Goal: Navigation & Orientation: Find specific page/section

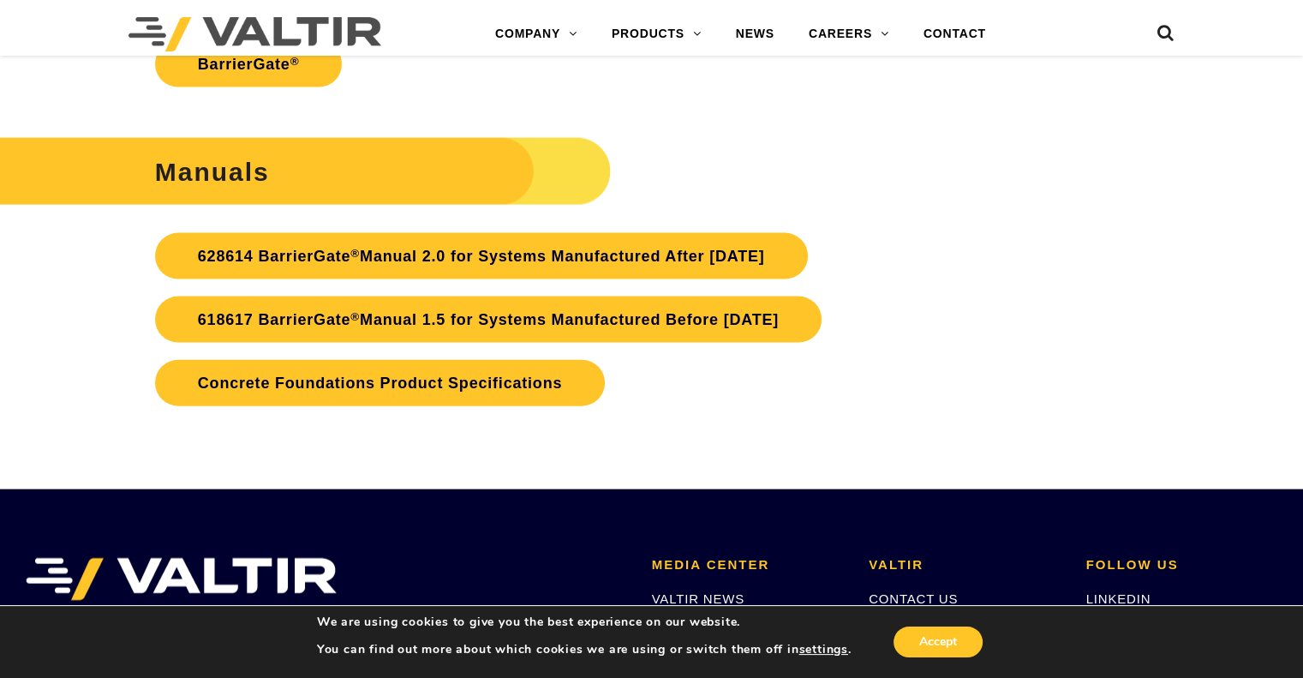
scroll to position [3770, 0]
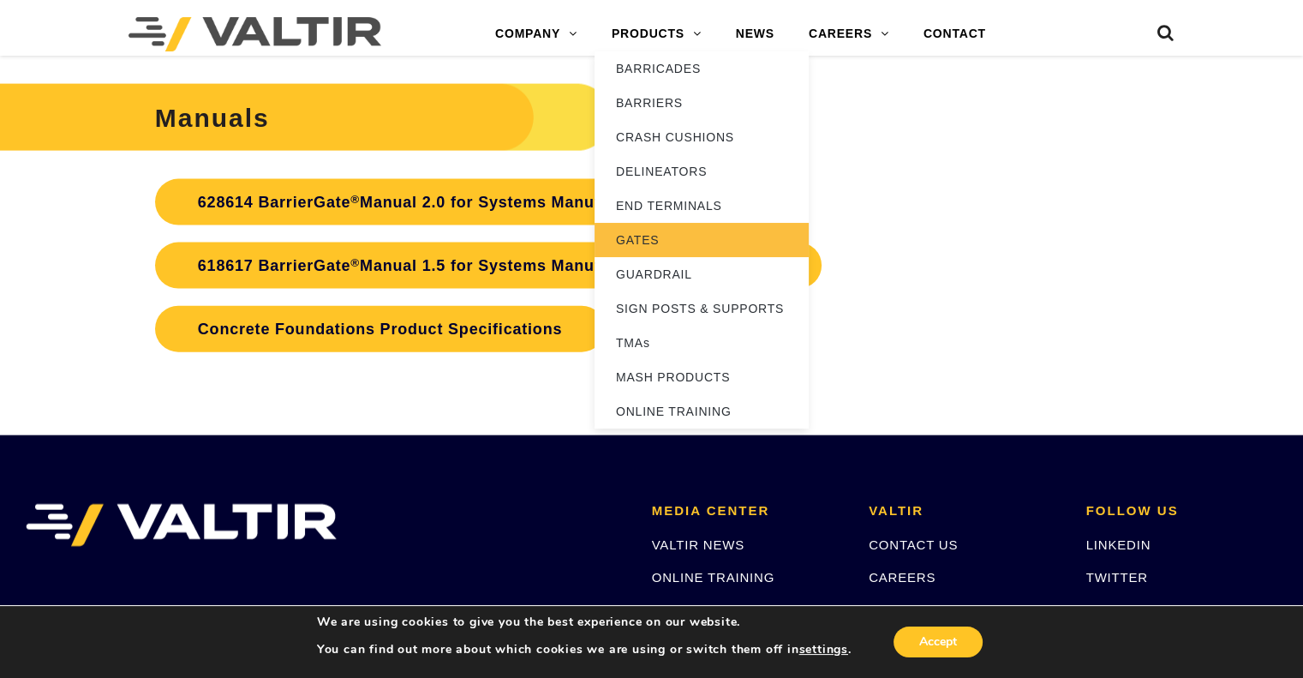
click at [640, 239] on link "GATES" at bounding box center [702, 240] width 214 height 34
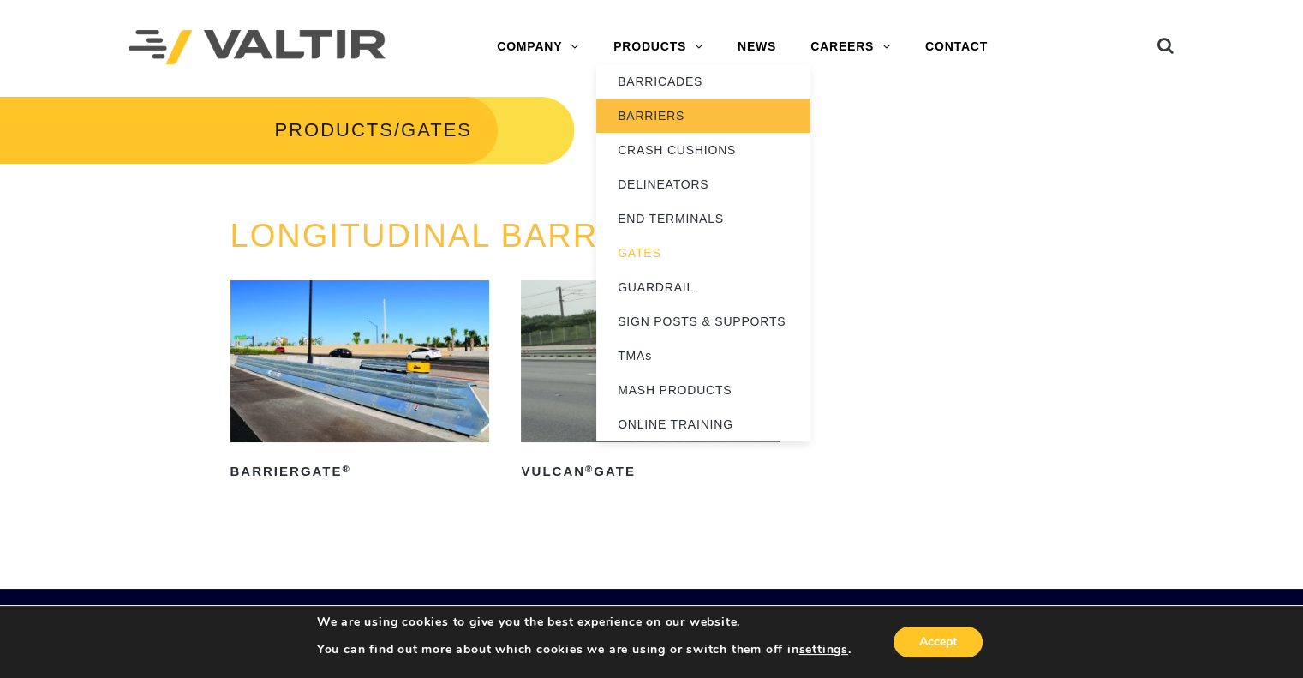
click at [654, 111] on link "BARRIERS" at bounding box center [703, 116] width 214 height 34
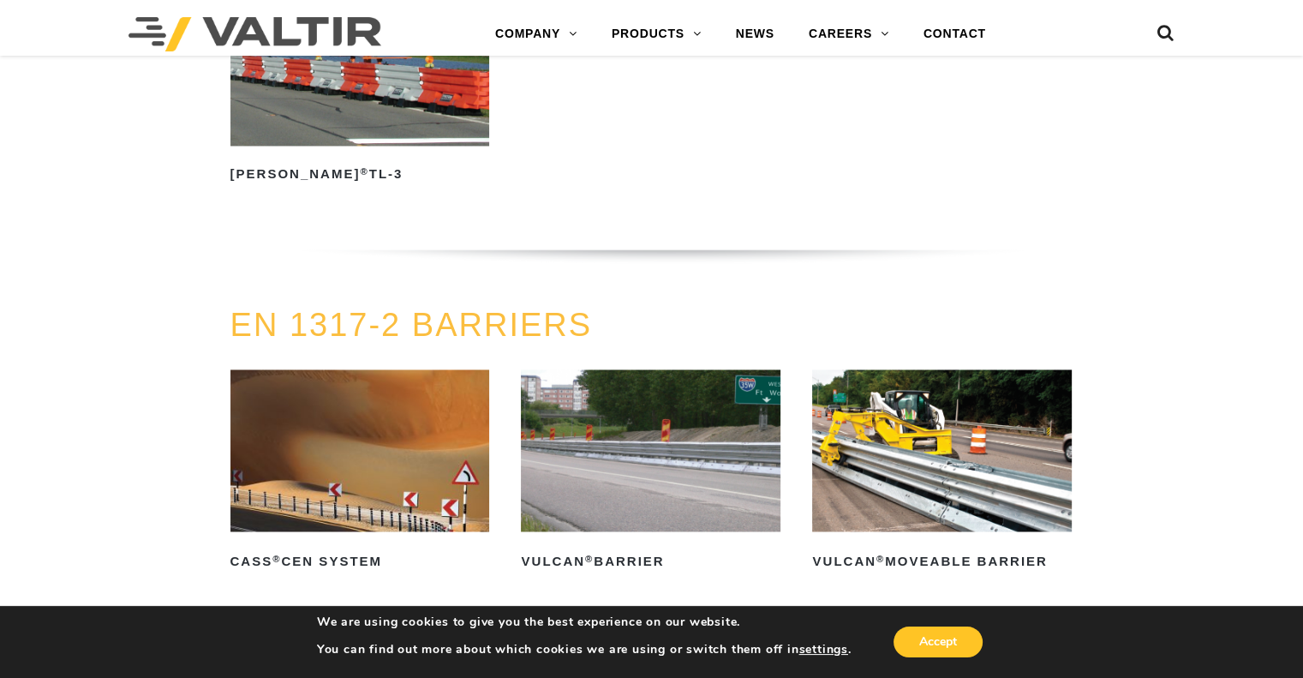
scroll to position [2250, 0]
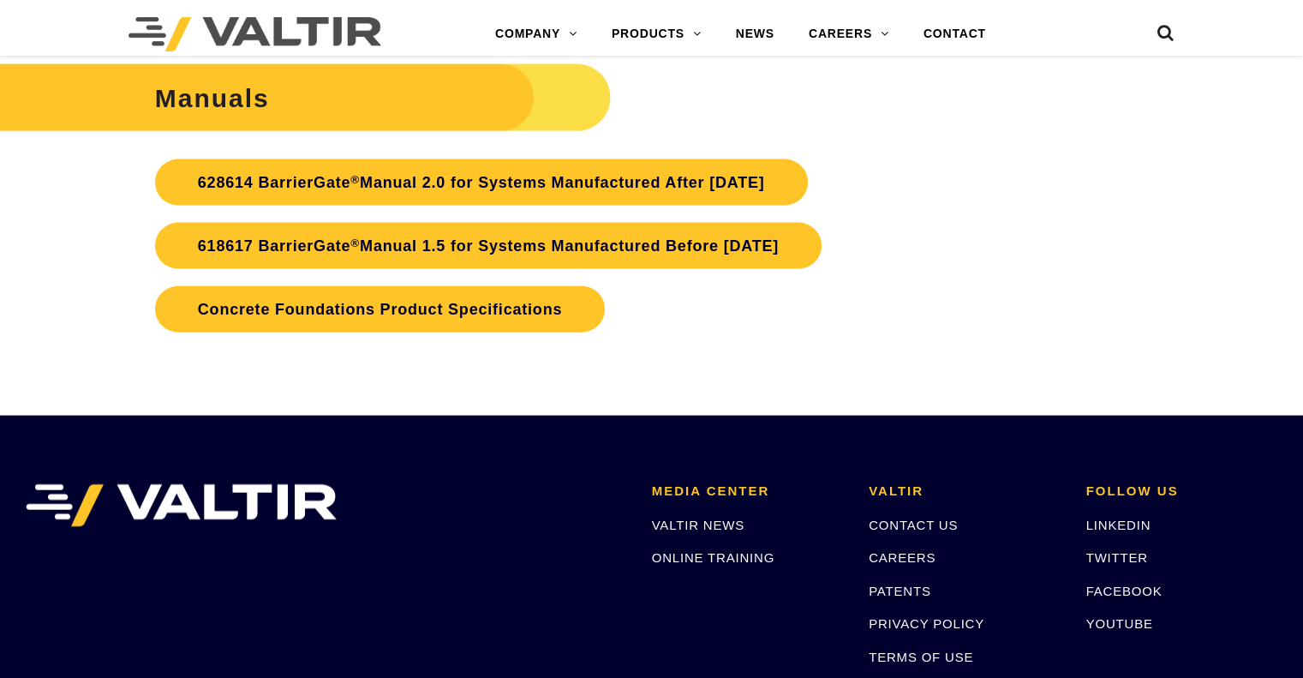
scroll to position [3770, 0]
